Goal: Task Accomplishment & Management: Complete application form

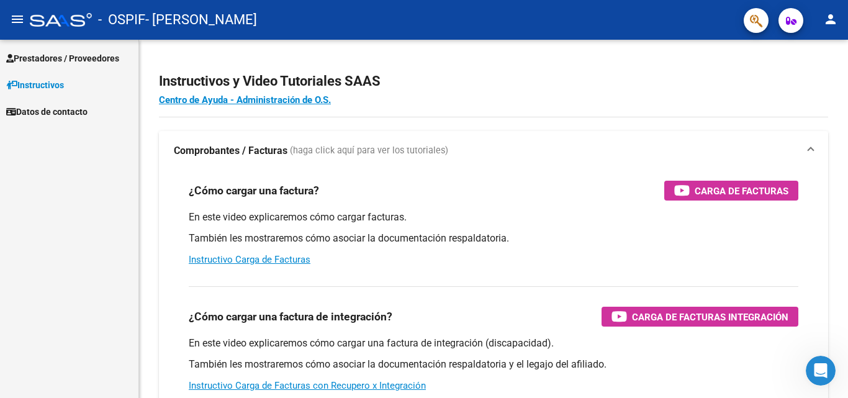
click at [83, 58] on span "Prestadores / Proveedores" at bounding box center [62, 58] width 113 height 14
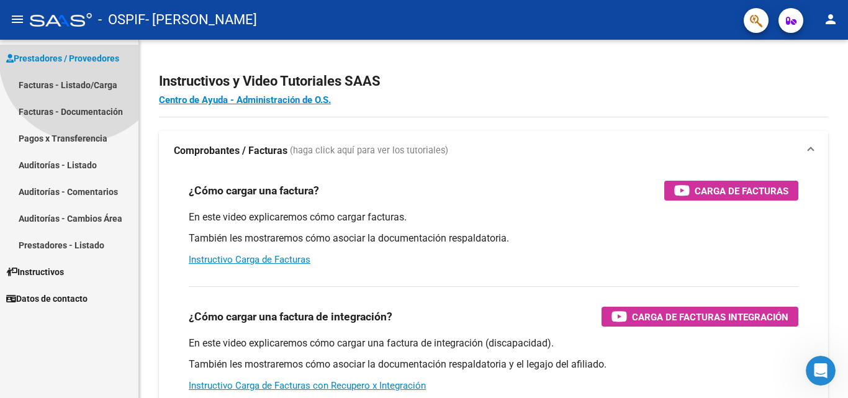
click at [83, 58] on span "Prestadores / Proveedores" at bounding box center [62, 58] width 113 height 14
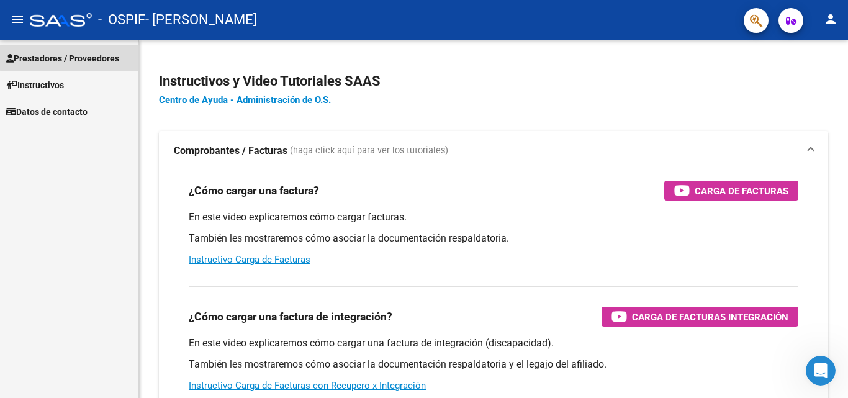
click at [81, 56] on span "Prestadores / Proveedores" at bounding box center [62, 58] width 113 height 14
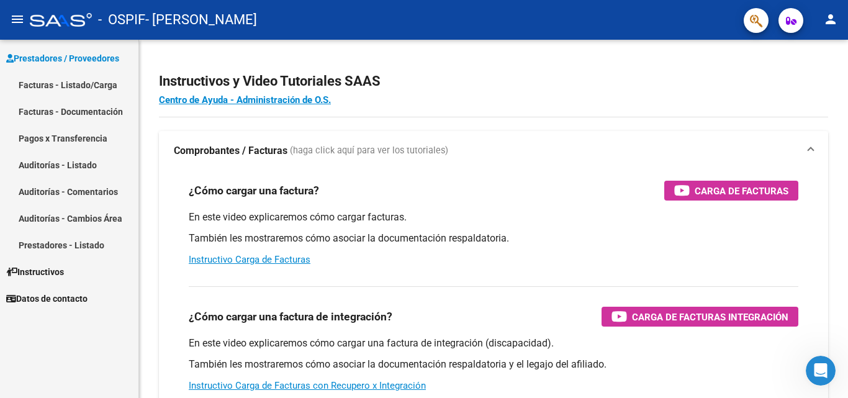
click at [68, 83] on link "Facturas - Listado/Carga" at bounding box center [69, 84] width 138 height 27
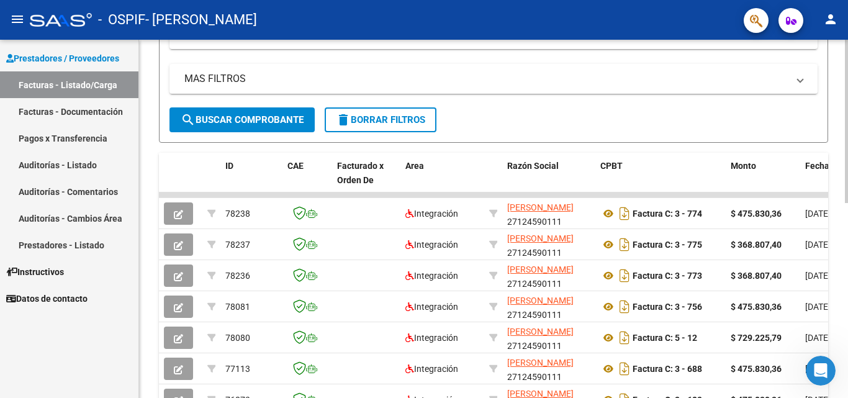
scroll to position [237, 0]
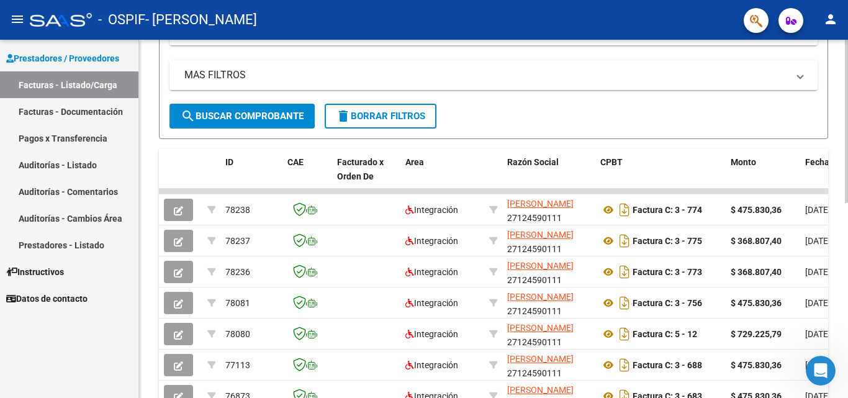
click at [847, 230] on div at bounding box center [845, 231] width 3 height 163
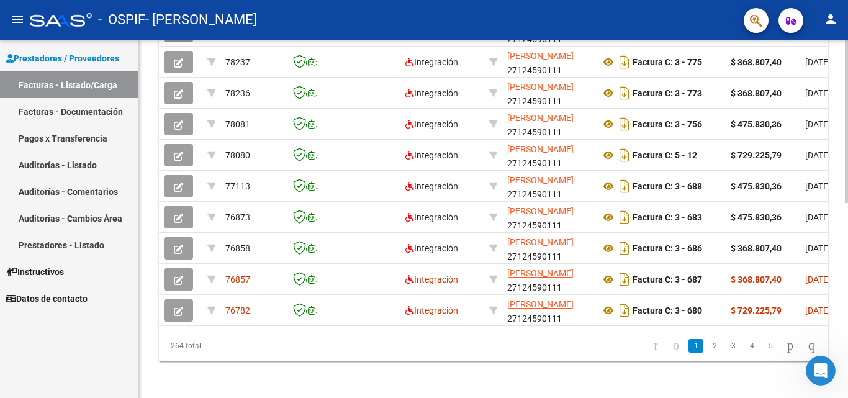
scroll to position [429, 0]
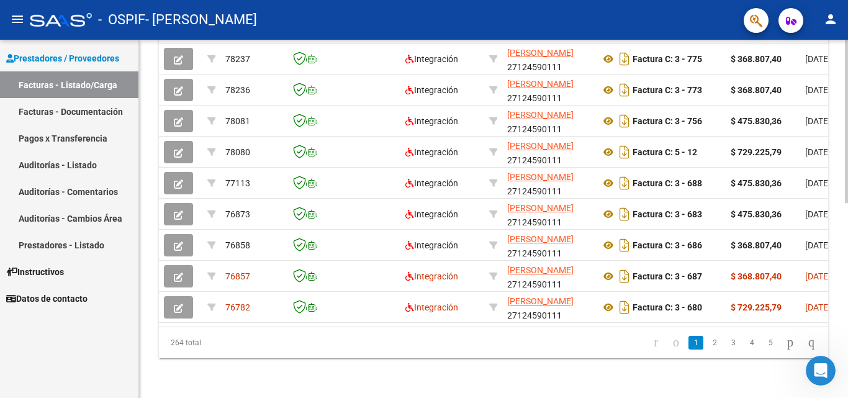
click at [847, 277] on div at bounding box center [845, 316] width 3 height 163
click at [707, 340] on link "2" at bounding box center [714, 343] width 15 height 14
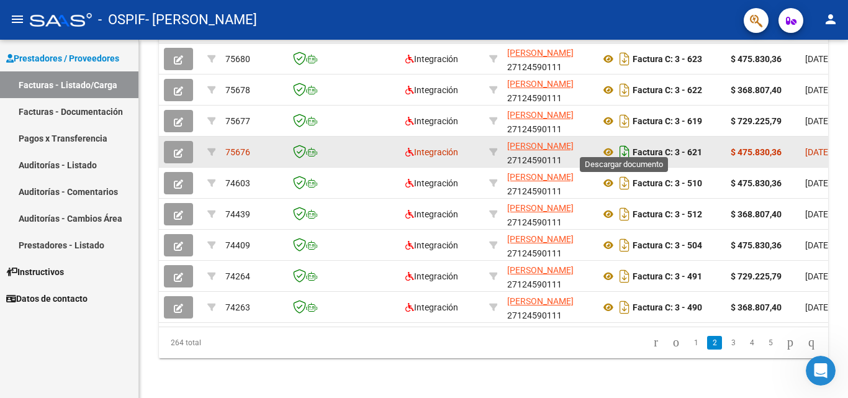
click at [626, 145] on icon "Descargar documento" at bounding box center [624, 152] width 16 height 20
click at [176, 148] on icon "button" at bounding box center [178, 152] width 9 height 9
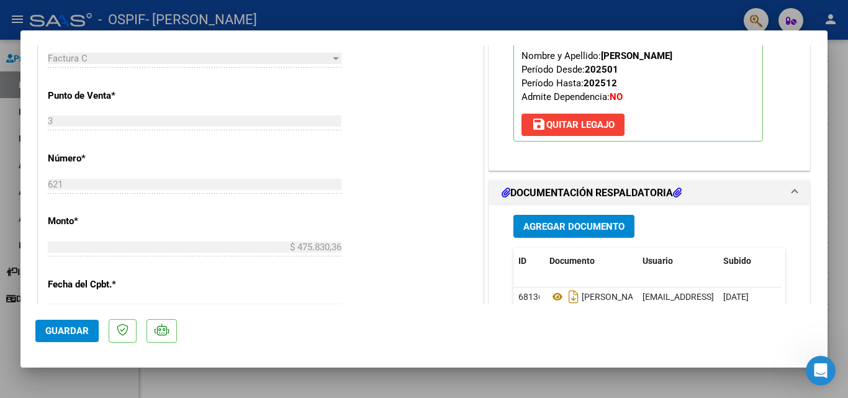
scroll to position [473, 0]
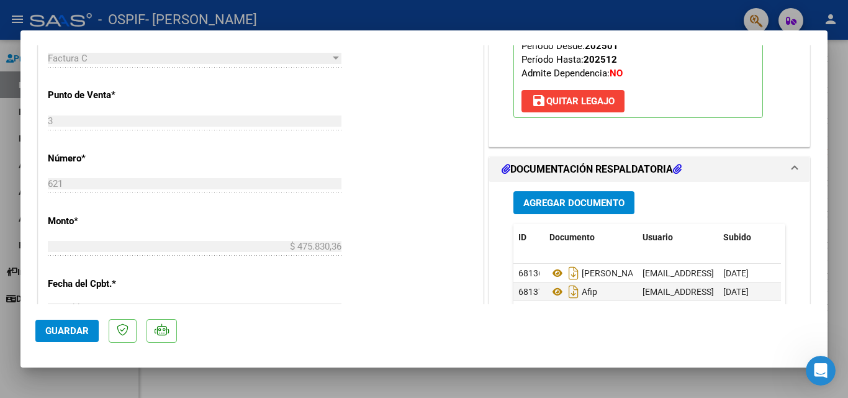
drag, startPoint x: 574, startPoint y: 223, endPoint x: 538, endPoint y: 207, distance: 39.2
click at [538, 207] on span "Agregar Documento" at bounding box center [573, 202] width 101 height 11
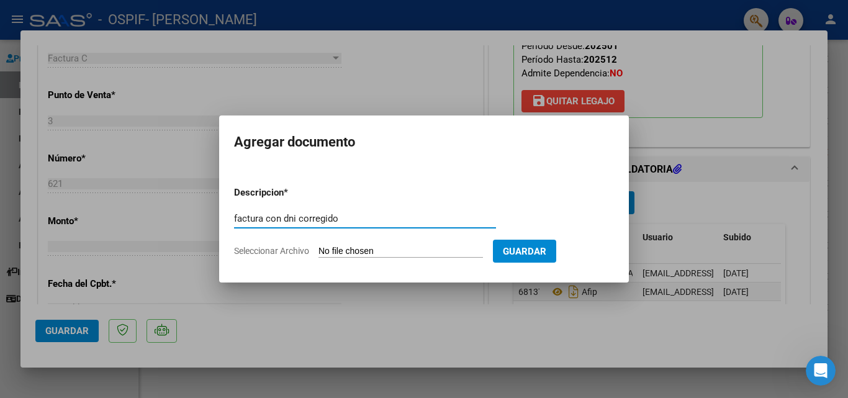
type input "factura con dni corregido"
click at [249, 250] on span "Seleccionar Archivo" at bounding box center [271, 251] width 75 height 10
click at [318, 250] on input "Seleccionar Archivo" at bounding box center [400, 252] width 164 height 12
type input "C:\fakepath\Factura 621.pdf"
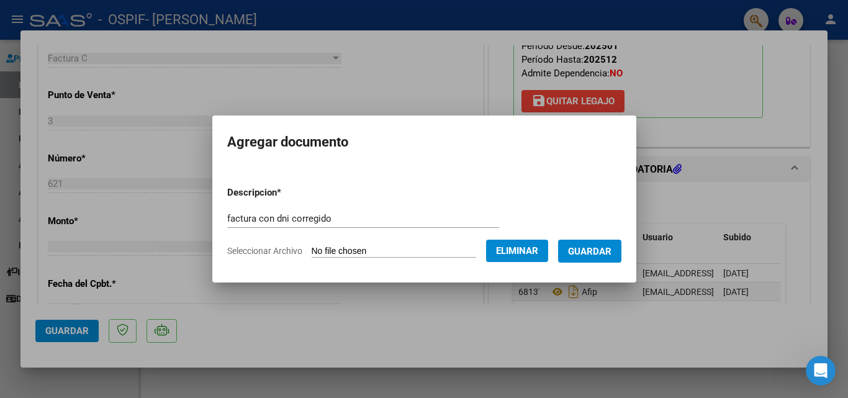
click at [611, 250] on span "Guardar" at bounding box center [589, 251] width 43 height 11
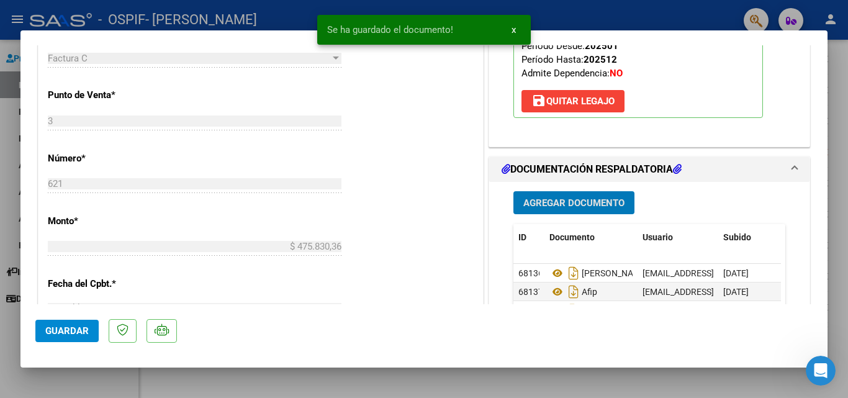
click at [86, 329] on span "Guardar" at bounding box center [66, 330] width 43 height 11
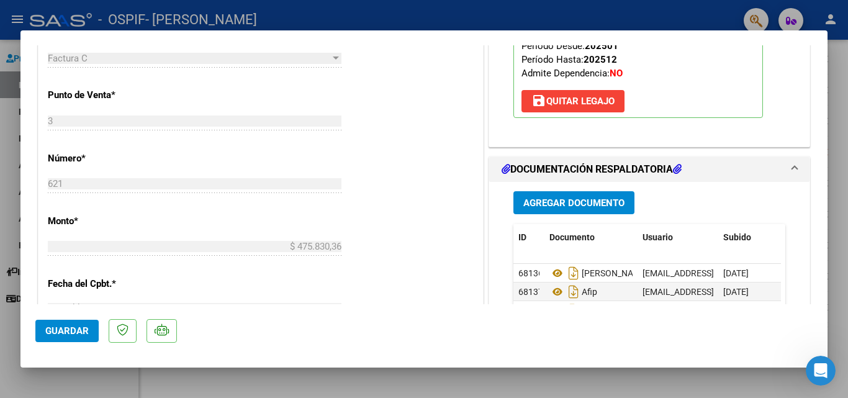
click at [74, 336] on button "Guardar" at bounding box center [66, 331] width 63 height 22
click at [61, 374] on div at bounding box center [424, 199] width 848 height 398
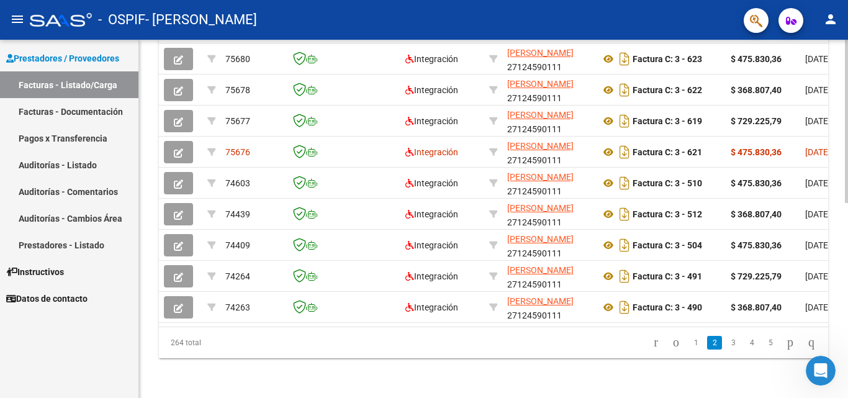
scroll to position [429, 0]
click at [688, 339] on link "1" at bounding box center [695, 343] width 15 height 14
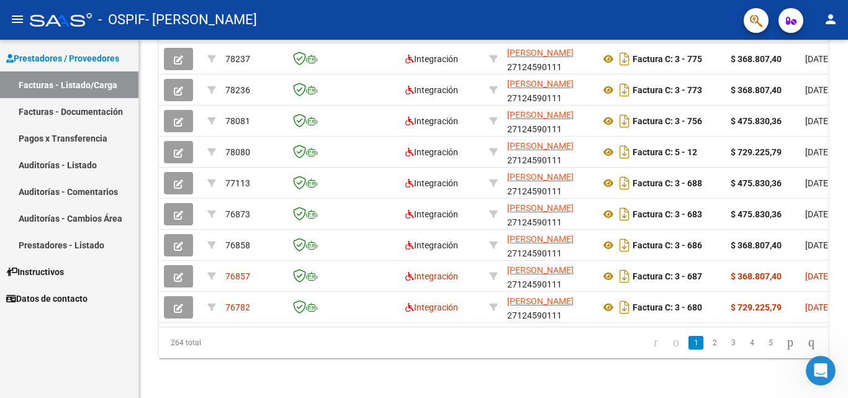
click at [688, 340] on link "1" at bounding box center [695, 343] width 15 height 14
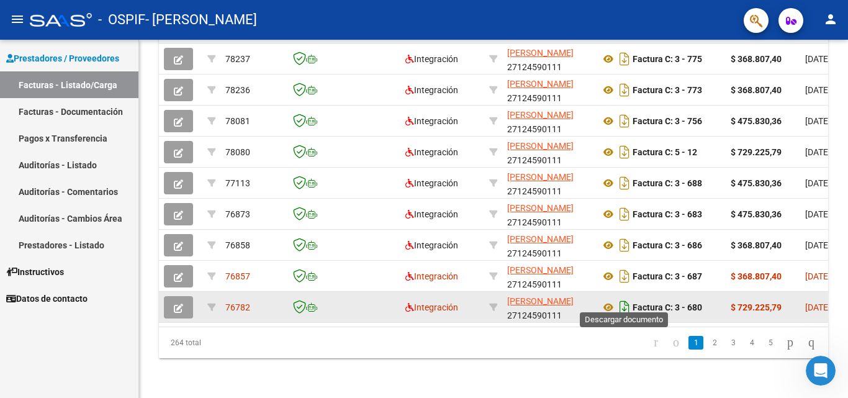
click at [625, 297] on icon "Descargar documento" at bounding box center [624, 307] width 16 height 20
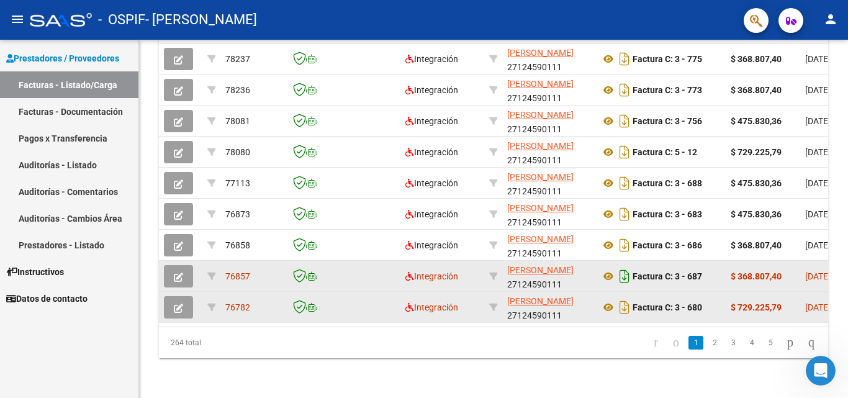
drag, startPoint x: 705, startPoint y: 1, endPoint x: 625, endPoint y: 265, distance: 276.4
click at [625, 266] on icon "Descargar documento" at bounding box center [624, 276] width 16 height 20
drag, startPoint x: 176, startPoint y: 260, endPoint x: 176, endPoint y: 267, distance: 7.4
click at [176, 272] on icon "button" at bounding box center [178, 276] width 9 height 9
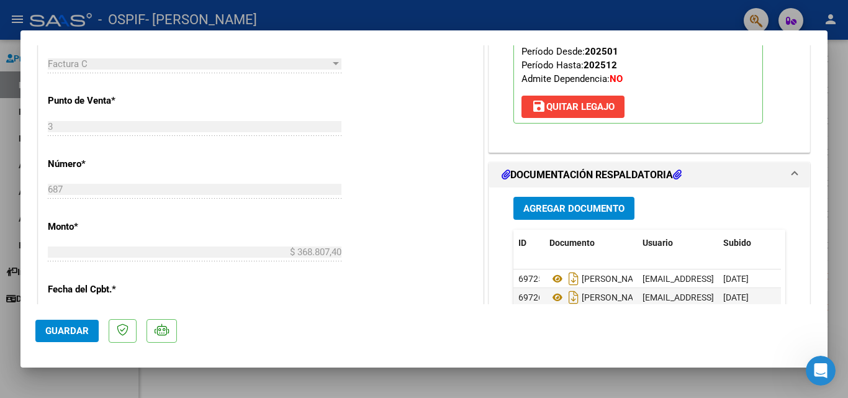
scroll to position [484, 0]
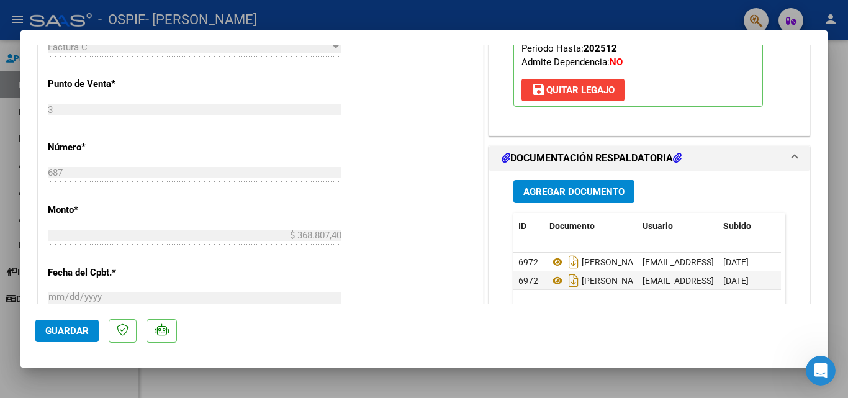
click at [553, 190] on span "Agregar Documento" at bounding box center [573, 191] width 101 height 11
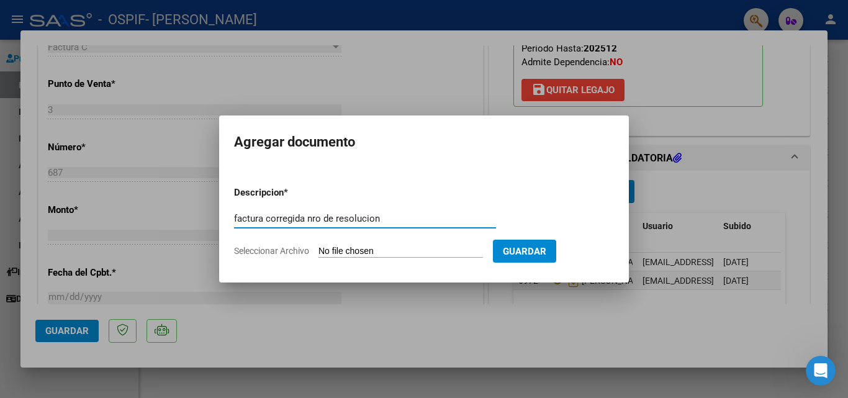
type input "factura corregida nro de resolucion"
click at [267, 251] on span "Seleccionar Archivo" at bounding box center [271, 251] width 75 height 10
click at [318, 251] on input "Seleccionar Archivo" at bounding box center [400, 252] width 164 height 12
type input "C:\fakepath\Factura 687.pdf"
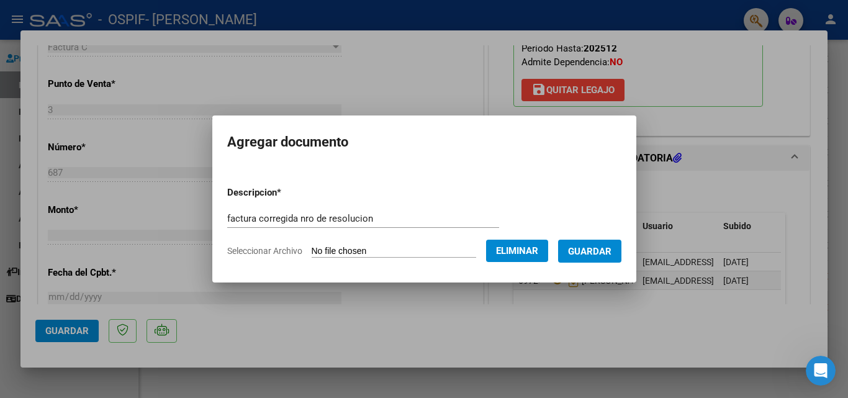
click at [601, 248] on span "Guardar" at bounding box center [589, 251] width 43 height 11
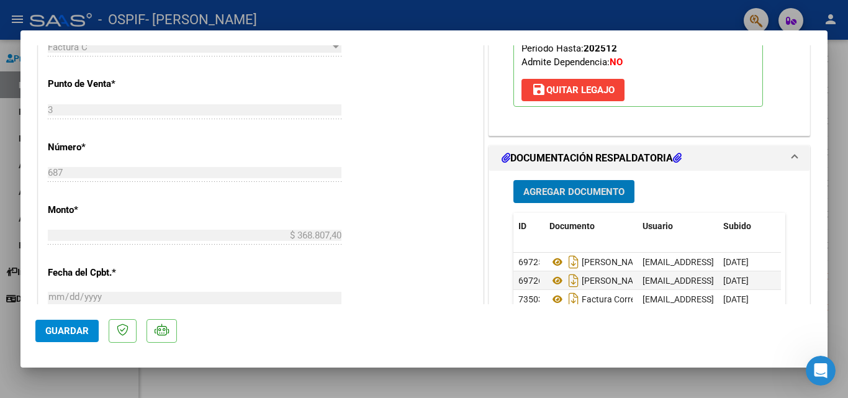
click at [66, 333] on span "Guardar" at bounding box center [66, 330] width 43 height 11
click at [61, 331] on span "Guardar" at bounding box center [66, 330] width 43 height 11
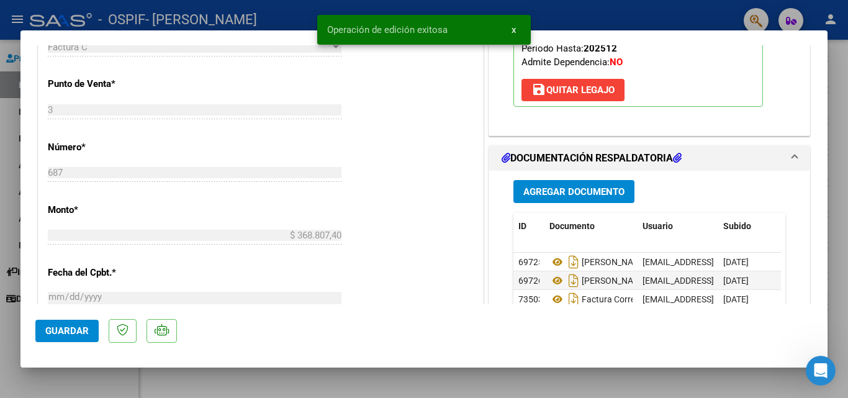
drag, startPoint x: 98, startPoint y: 380, endPoint x: 359, endPoint y: 373, distance: 261.3
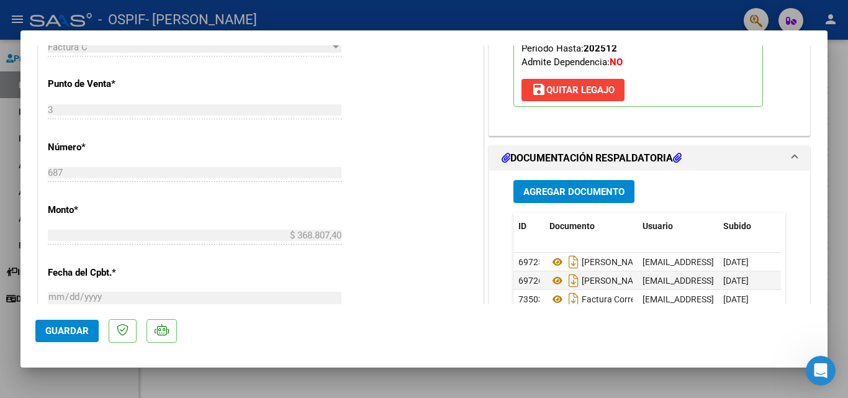
drag, startPoint x: 359, startPoint y: 373, endPoint x: 101, endPoint y: 348, distance: 259.9
click at [12, 324] on div at bounding box center [424, 199] width 848 height 398
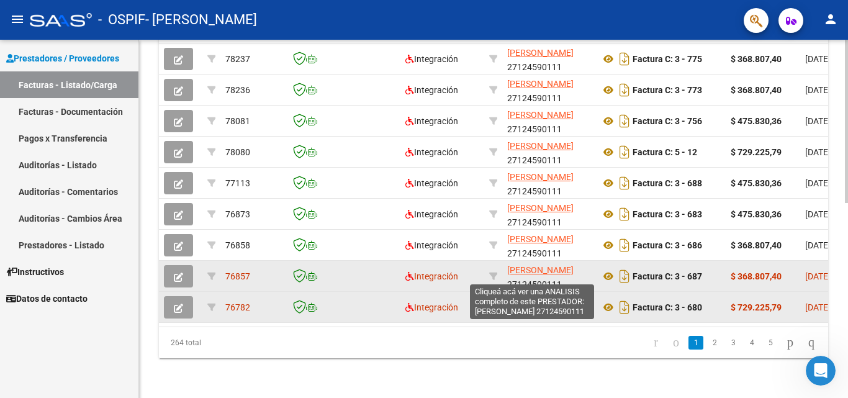
scroll to position [429, 0]
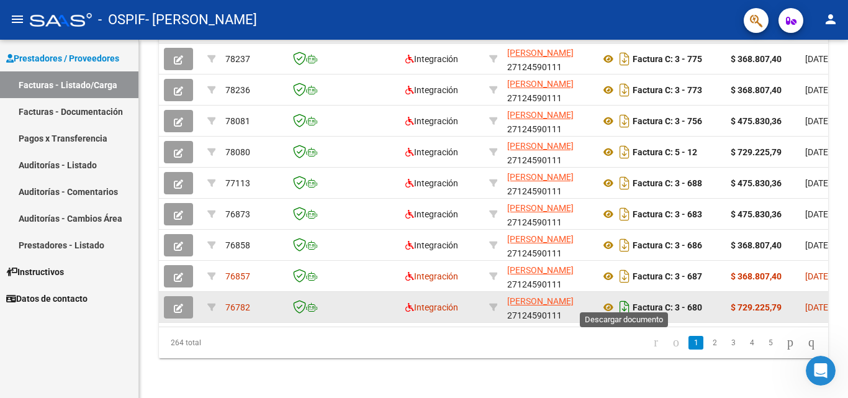
click at [624, 297] on icon "Descargar documento" at bounding box center [624, 307] width 16 height 20
click at [184, 299] on button "button" at bounding box center [178, 307] width 29 height 22
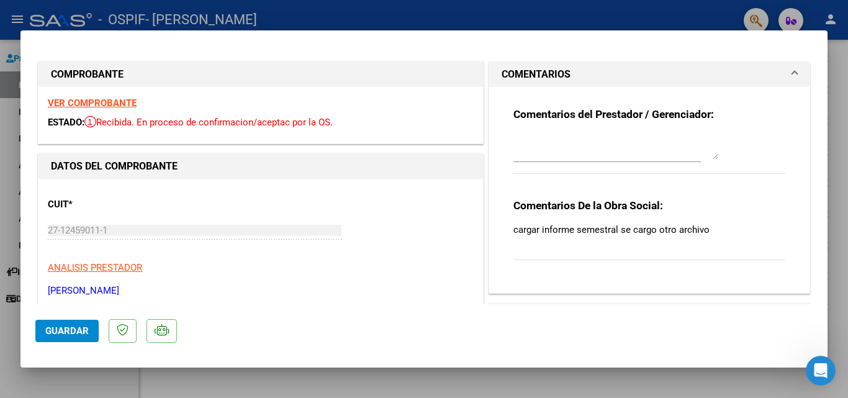
drag, startPoint x: 184, startPoint y: 299, endPoint x: 105, endPoint y: 393, distance: 123.3
click at [105, 393] on div at bounding box center [424, 199] width 848 height 398
type input "$ 0,00"
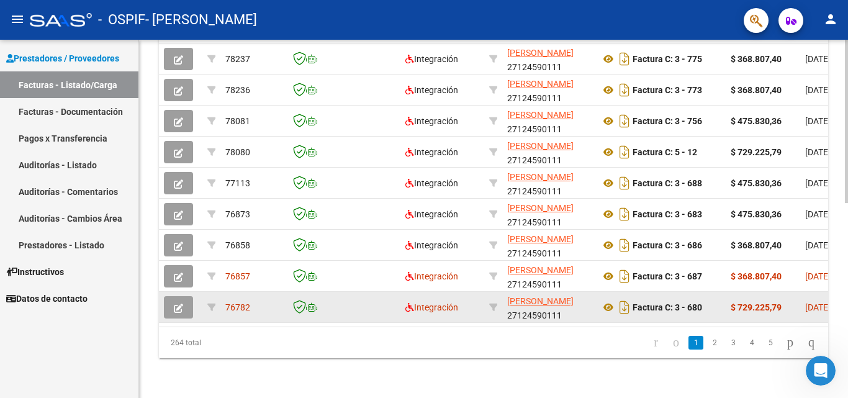
click at [179, 303] on icon "button" at bounding box center [178, 307] width 9 height 9
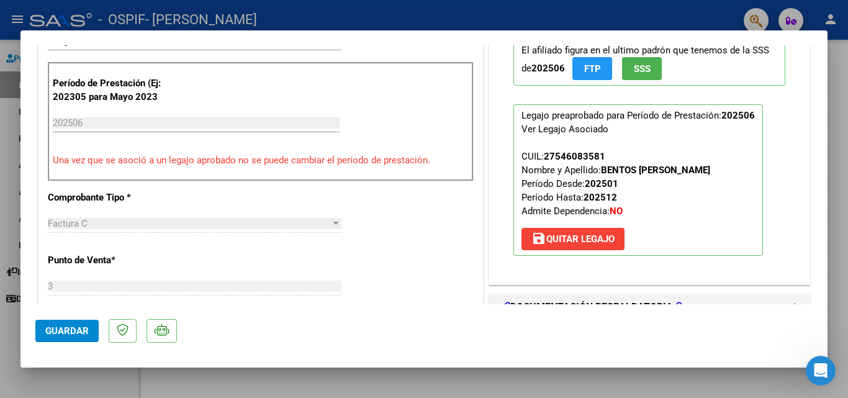
scroll to position [380, 0]
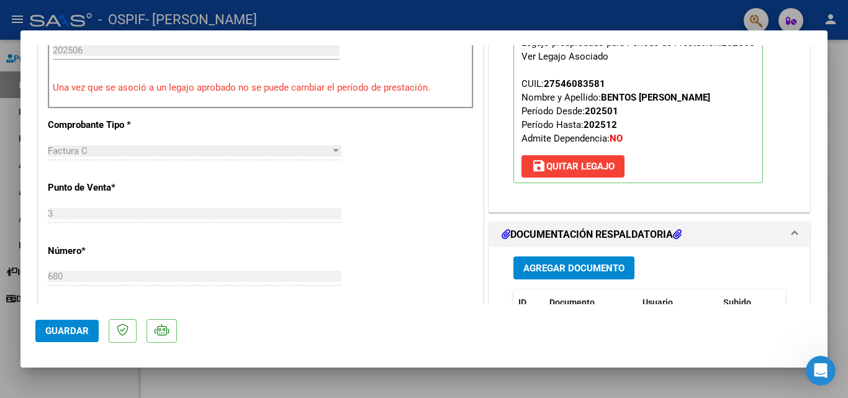
click at [538, 269] on span "Agregar Documento" at bounding box center [573, 267] width 101 height 11
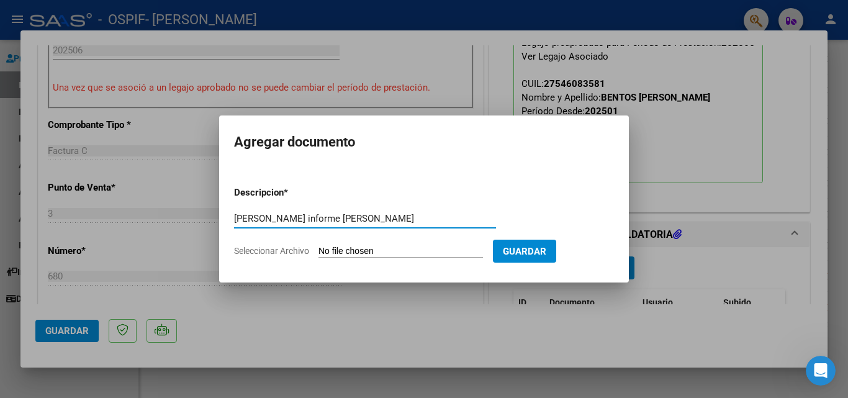
type input "[PERSON_NAME] informe [PERSON_NAME]"
click at [293, 251] on span "Seleccionar Archivo" at bounding box center [271, 251] width 75 height 10
click at [318, 251] on input "Seleccionar Archivo" at bounding box center [400, 252] width 164 height 12
type input "C:\fakepath\Informe bentos junio.pdf"
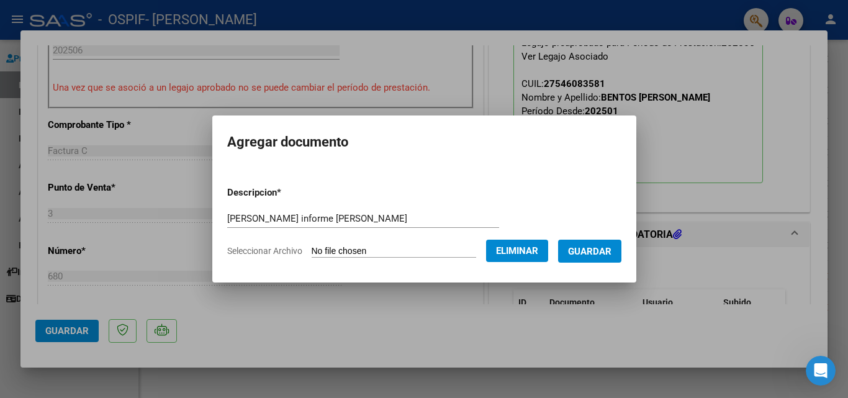
click at [599, 246] on span "Guardar" at bounding box center [589, 251] width 43 height 11
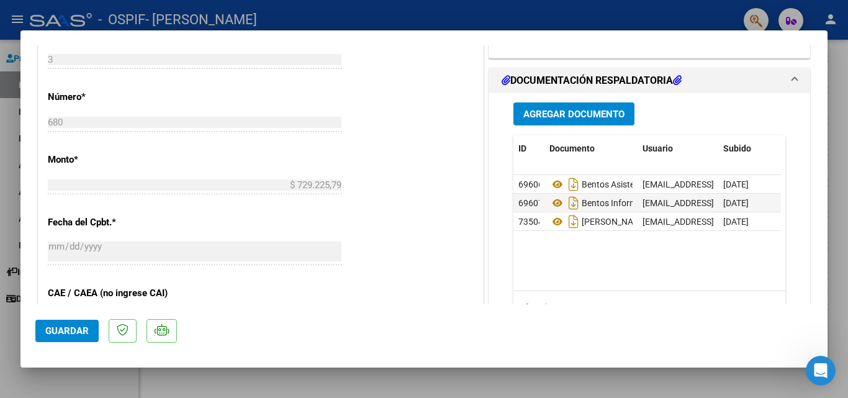
scroll to position [540, 0]
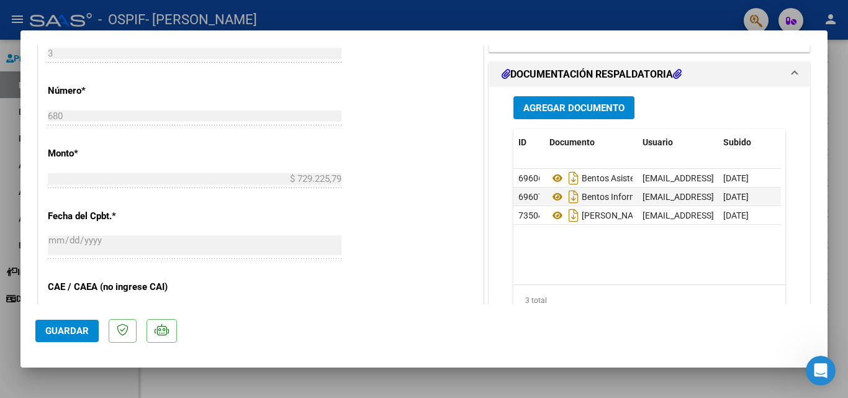
drag, startPoint x: 69, startPoint y: 325, endPoint x: 63, endPoint y: 330, distance: 7.5
click at [63, 330] on span "Guardar" at bounding box center [66, 330] width 43 height 11
